Goal: Task Accomplishment & Management: Use online tool/utility

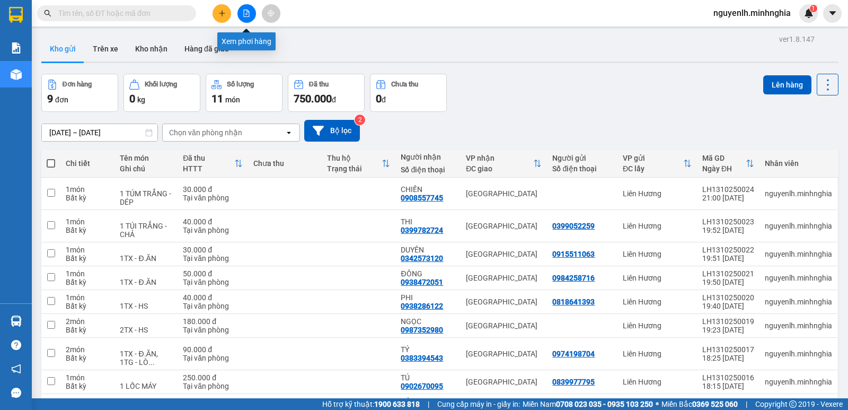
click at [245, 5] on button at bounding box center [246, 13] width 19 height 19
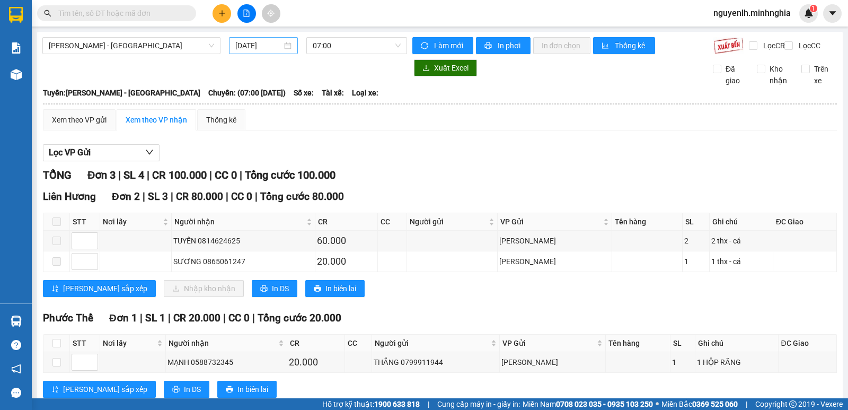
click at [249, 47] on input "[DATE]" at bounding box center [258, 46] width 47 height 12
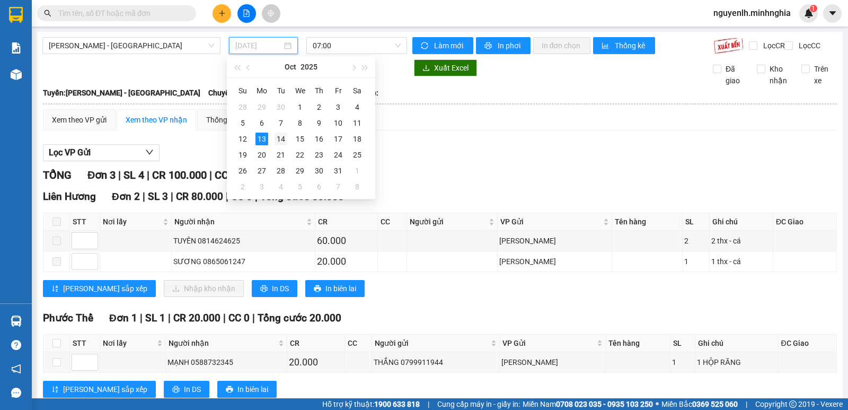
click at [286, 135] on div "14" at bounding box center [280, 138] width 13 height 13
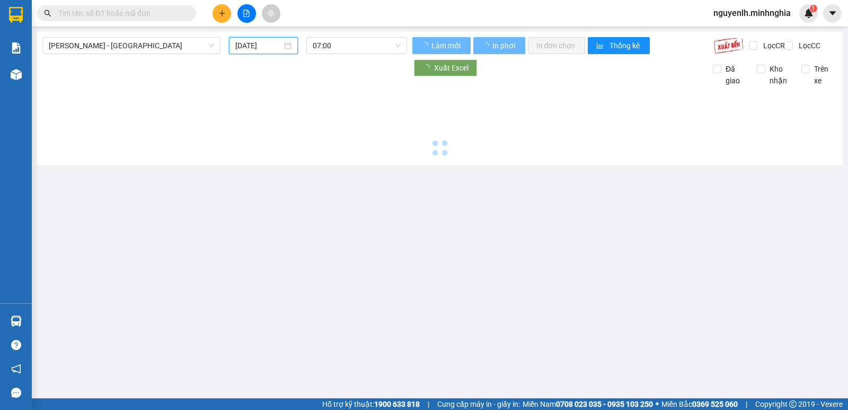
type input "[DATE]"
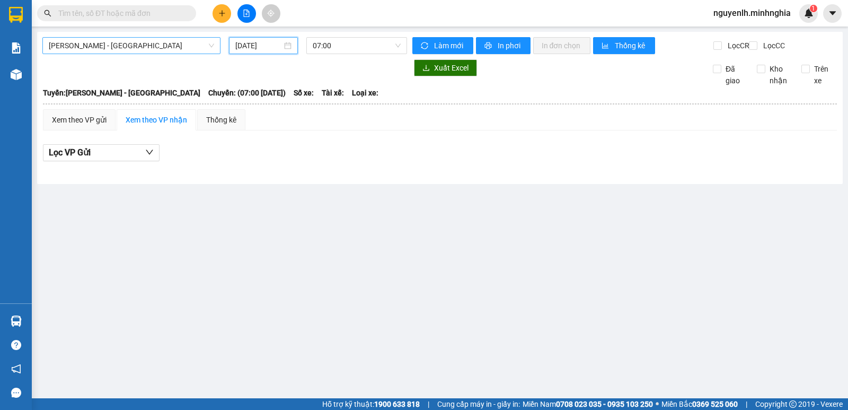
click at [176, 49] on span "[PERSON_NAME] - [GEOGRAPHIC_DATA]" at bounding box center [131, 46] width 165 height 16
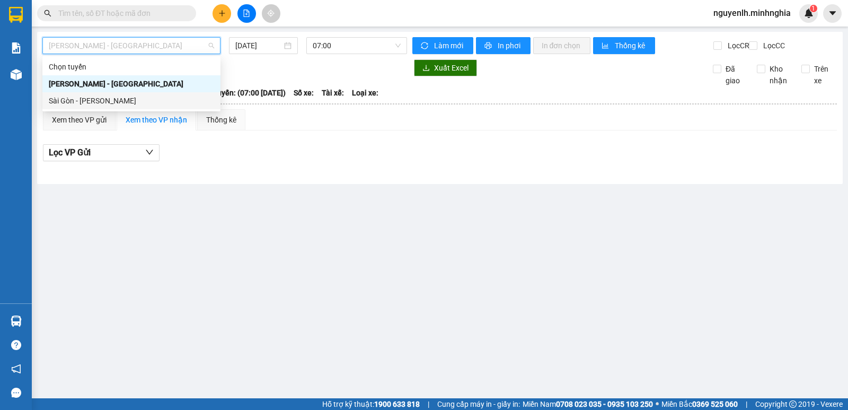
click at [169, 103] on div "Sài Gòn - [PERSON_NAME]" at bounding box center [131, 101] width 165 height 12
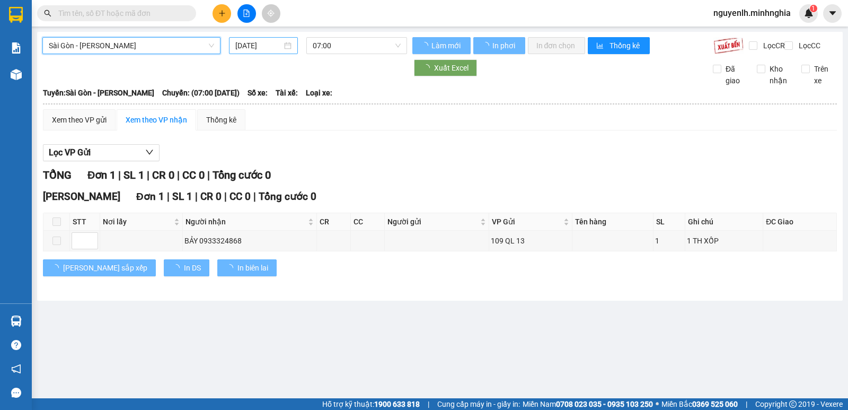
click at [259, 42] on input "[DATE]" at bounding box center [258, 46] width 47 height 12
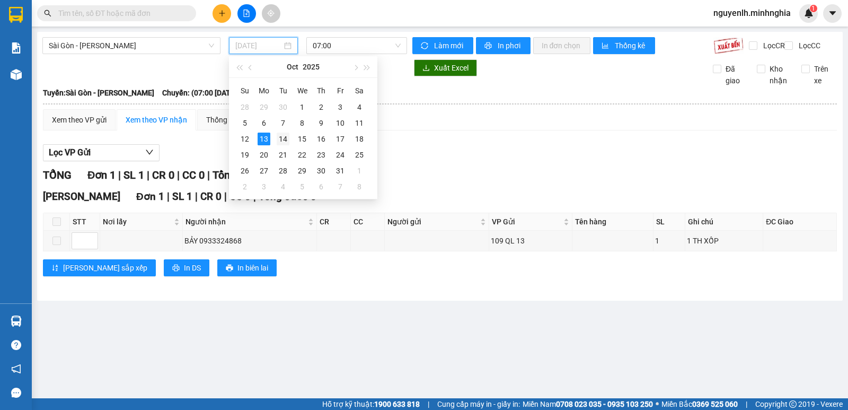
click at [282, 140] on div "14" at bounding box center [283, 138] width 13 height 13
type input "[DATE]"
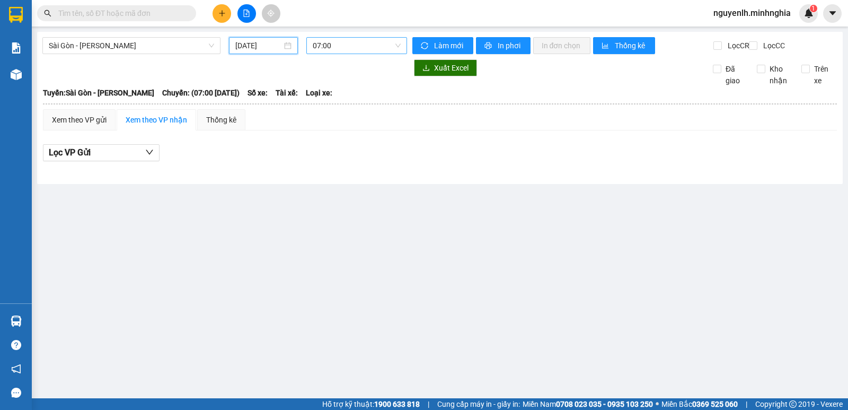
click at [345, 46] on span "07:00" at bounding box center [356, 46] width 87 height 16
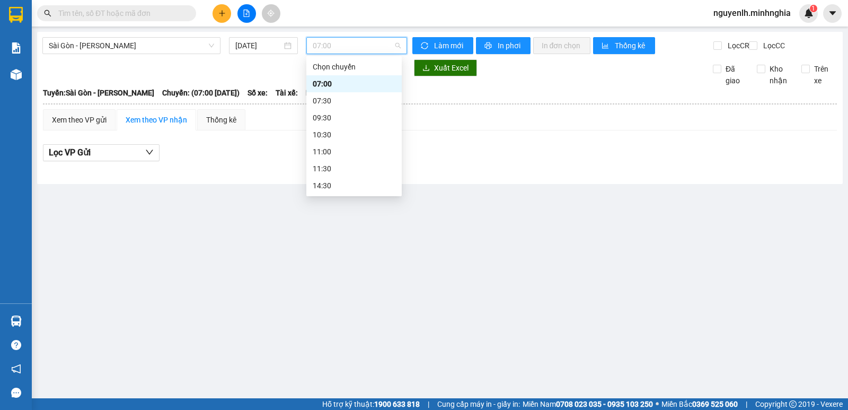
scroll to position [53, 0]
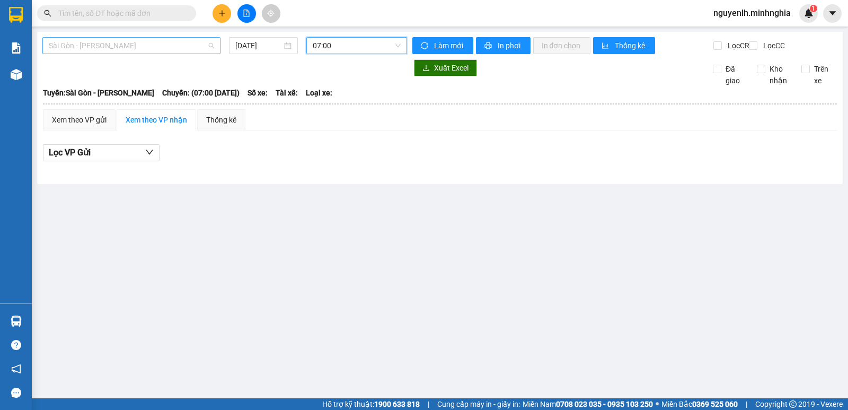
click at [138, 46] on span "Sài Gòn - [PERSON_NAME]" at bounding box center [131, 46] width 165 height 16
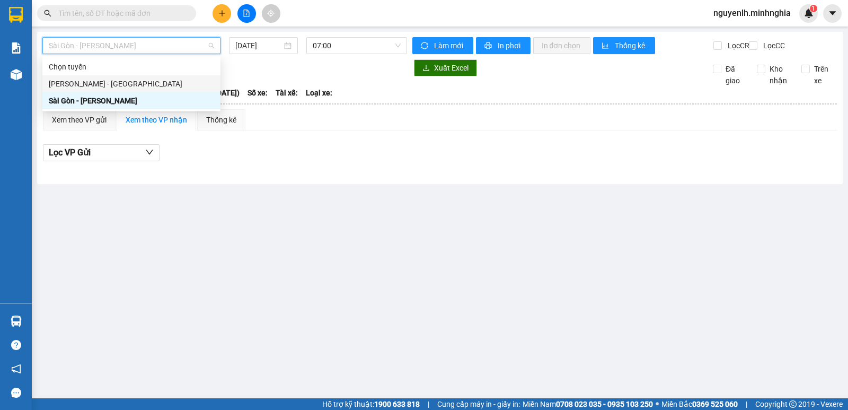
drag, startPoint x: 96, startPoint y: 76, endPoint x: 206, endPoint y: 46, distance: 113.8
click at [96, 77] on div "[PERSON_NAME] - [GEOGRAPHIC_DATA]" at bounding box center [131, 83] width 178 height 17
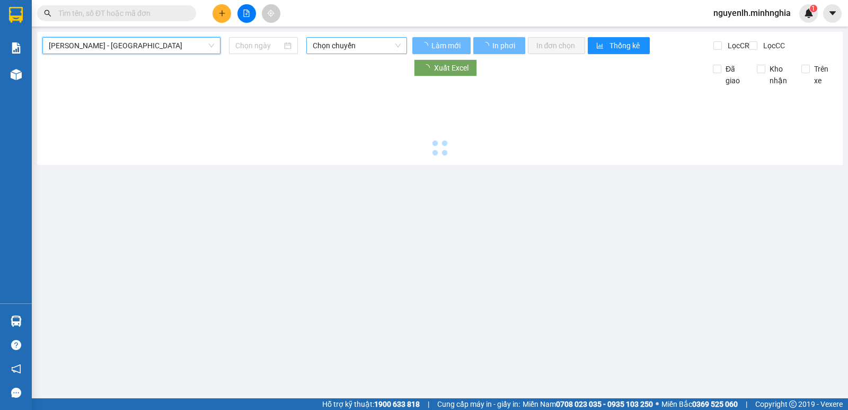
type input "[DATE]"
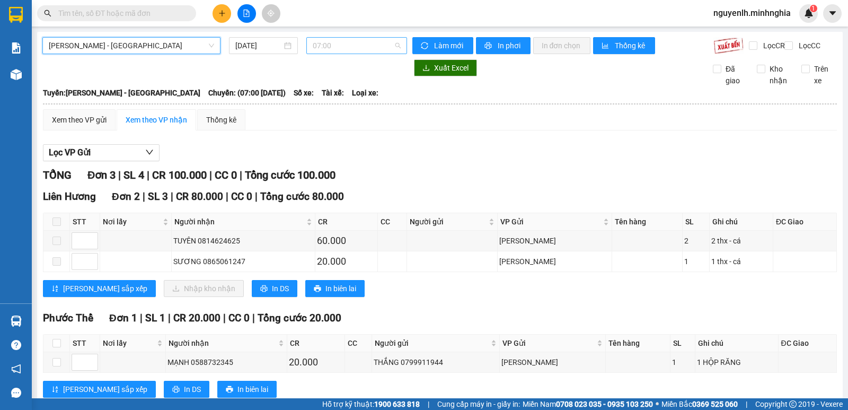
click at [361, 42] on span "07:00" at bounding box center [356, 46] width 87 height 16
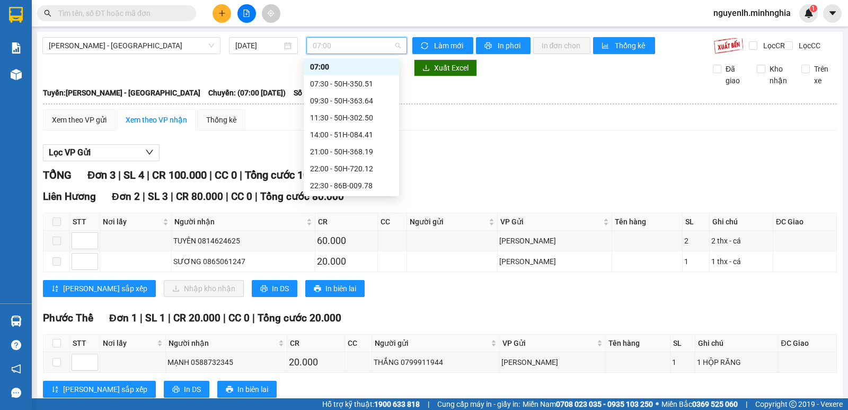
scroll to position [68, 0]
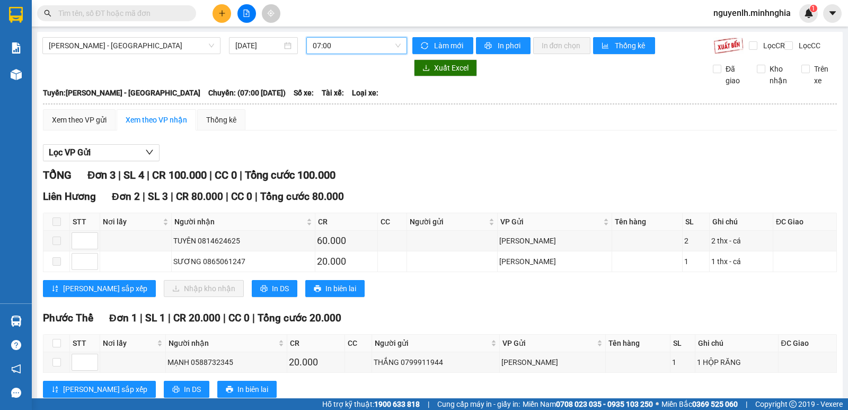
click at [333, 45] on span "07:00" at bounding box center [356, 46] width 87 height 16
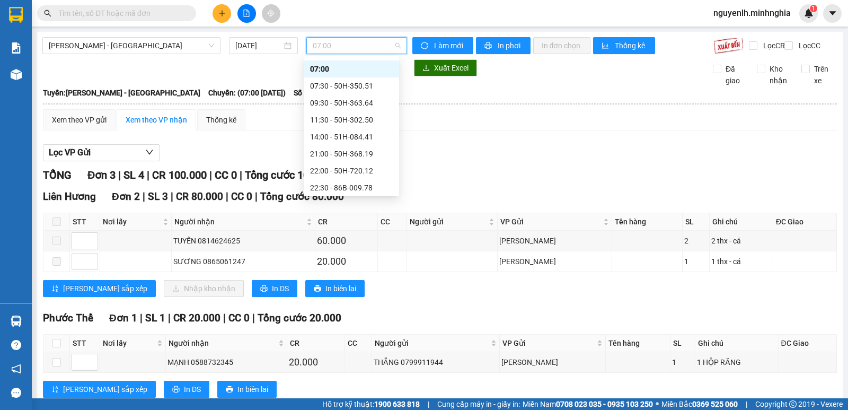
scroll to position [0, 0]
